Goal: Check status: Check status

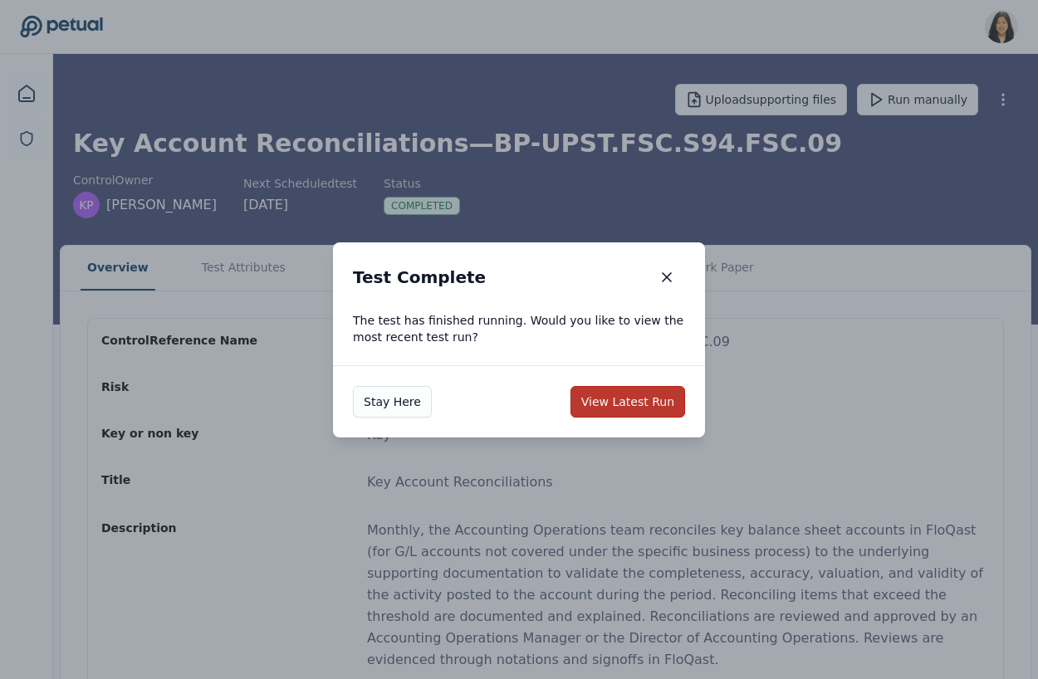
click at [637, 393] on button "View Latest Run" at bounding box center [627, 402] width 115 height 32
